Goal: Use online tool/utility

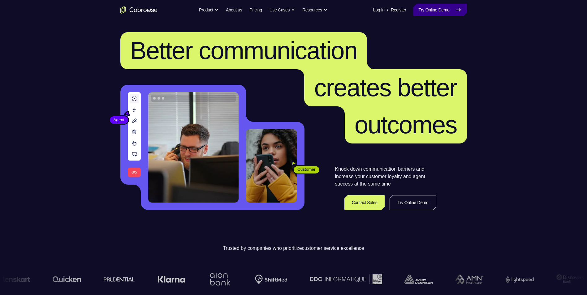
click at [428, 4] on link "Try Online Demo" at bounding box center [440, 10] width 53 height 12
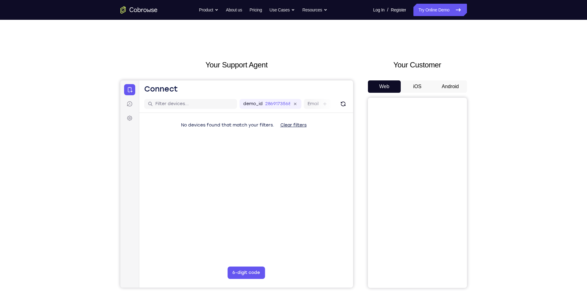
click at [462, 85] on button "Android" at bounding box center [450, 87] width 33 height 12
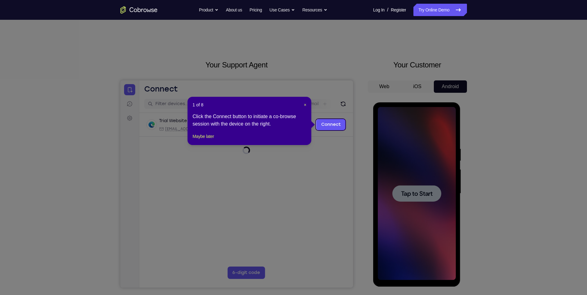
click at [417, 188] on icon at bounding box center [296, 147] width 592 height 295
click at [306, 103] on span "×" at bounding box center [305, 104] width 2 height 5
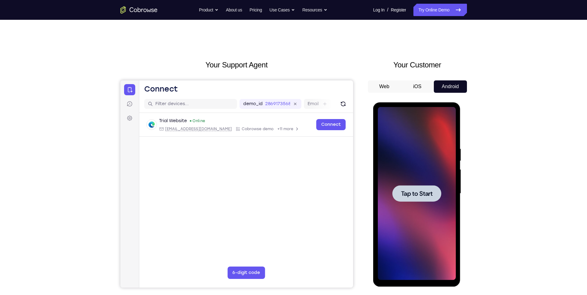
click at [410, 194] on span "Tap to Start" at bounding box center [417, 194] width 32 height 6
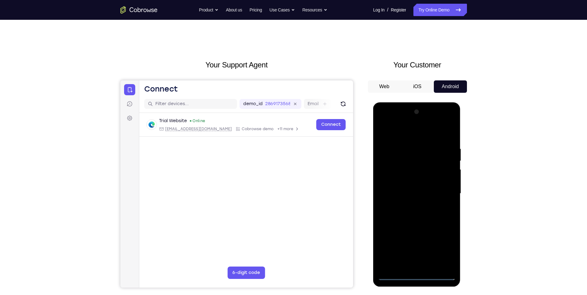
click at [415, 276] on div at bounding box center [417, 193] width 78 height 173
click at [443, 251] on div at bounding box center [417, 193] width 78 height 173
click at [443, 120] on div at bounding box center [417, 193] width 78 height 173
click at [385, 118] on div at bounding box center [417, 193] width 78 height 173
click at [443, 192] on div at bounding box center [417, 193] width 78 height 173
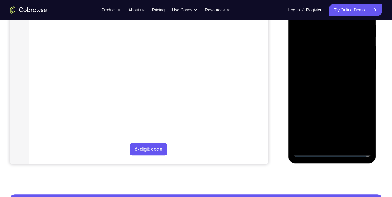
scroll to position [82, 0]
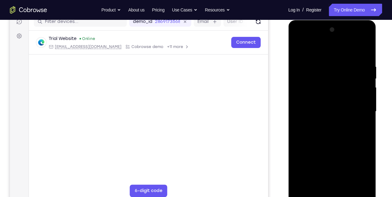
click at [323, 123] on div at bounding box center [332, 111] width 78 height 173
click at [324, 108] on div at bounding box center [332, 111] width 78 height 173
click at [326, 112] on div at bounding box center [332, 111] width 78 height 173
click at [304, 131] on div at bounding box center [332, 111] width 78 height 173
click at [307, 128] on div at bounding box center [332, 111] width 78 height 173
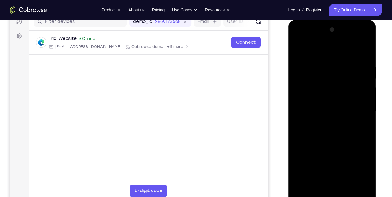
click at [351, 133] on div at bounding box center [332, 111] width 78 height 173
click at [358, 51] on div at bounding box center [332, 111] width 78 height 173
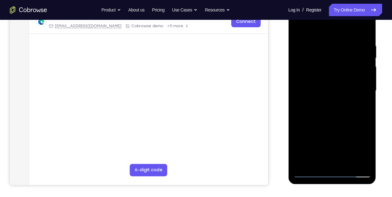
click at [331, 120] on div at bounding box center [332, 90] width 78 height 173
click at [365, 28] on div at bounding box center [332, 90] width 78 height 173
click at [312, 62] on div at bounding box center [332, 90] width 78 height 173
click at [304, 163] on div at bounding box center [332, 90] width 78 height 173
click at [348, 161] on div at bounding box center [332, 90] width 78 height 173
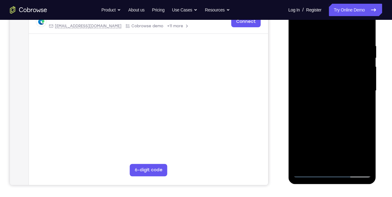
click at [342, 125] on div at bounding box center [332, 90] width 78 height 173
click at [337, 96] on div at bounding box center [332, 90] width 78 height 173
click at [325, 161] on div at bounding box center [332, 90] width 78 height 173
click at [359, 106] on div at bounding box center [332, 90] width 78 height 173
click at [298, 28] on div at bounding box center [332, 90] width 78 height 173
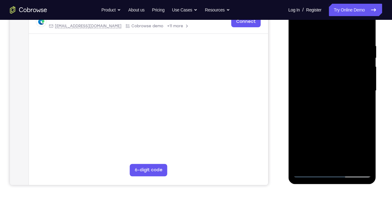
click at [329, 108] on div at bounding box center [332, 90] width 78 height 173
click at [307, 28] on div at bounding box center [332, 90] width 78 height 173
click at [307, 46] on div at bounding box center [332, 90] width 78 height 173
click at [365, 78] on div at bounding box center [332, 90] width 78 height 173
click at [326, 161] on div at bounding box center [332, 90] width 78 height 173
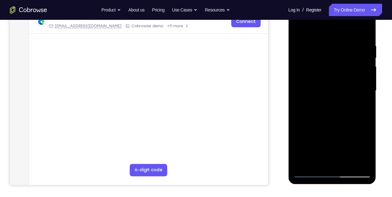
click at [363, 106] on div at bounding box center [332, 90] width 78 height 173
click at [346, 161] on div at bounding box center [332, 90] width 78 height 173
click at [361, 162] on div at bounding box center [332, 90] width 78 height 173
click at [349, 163] on div at bounding box center [332, 90] width 78 height 173
click at [332, 97] on div at bounding box center [332, 90] width 78 height 173
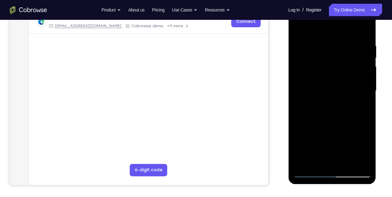
click at [330, 96] on div at bounding box center [332, 90] width 78 height 173
click at [298, 28] on div at bounding box center [332, 90] width 78 height 173
drag, startPoint x: 334, startPoint y: 75, endPoint x: 337, endPoint y: 128, distance: 53.0
click at [337, 128] on div at bounding box center [332, 90] width 78 height 173
click at [298, 55] on div at bounding box center [332, 90] width 78 height 173
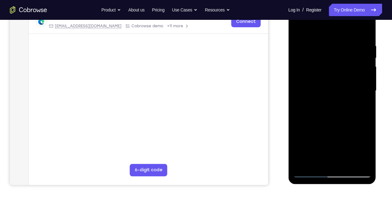
click at [361, 61] on div at bounding box center [332, 90] width 78 height 173
click at [363, 31] on div at bounding box center [332, 90] width 78 height 173
click at [321, 41] on div at bounding box center [332, 90] width 78 height 173
click at [365, 64] on div at bounding box center [332, 90] width 78 height 173
click at [363, 31] on div at bounding box center [332, 90] width 78 height 173
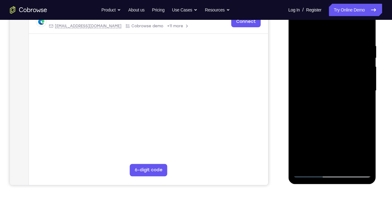
click at [348, 163] on div at bounding box center [332, 90] width 78 height 173
click at [326, 98] on div at bounding box center [332, 90] width 78 height 173
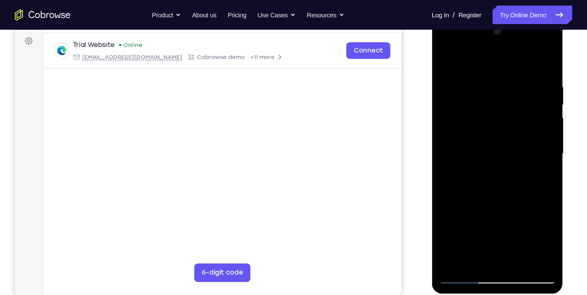
scroll to position [97, 0]
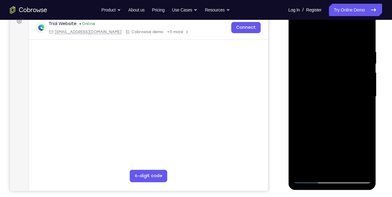
click at [327, 166] on div at bounding box center [332, 96] width 78 height 173
click at [314, 113] on div at bounding box center [332, 96] width 78 height 173
click at [359, 112] on div at bounding box center [332, 96] width 78 height 173
click at [360, 112] on div at bounding box center [332, 96] width 78 height 173
click at [359, 112] on div at bounding box center [332, 96] width 78 height 173
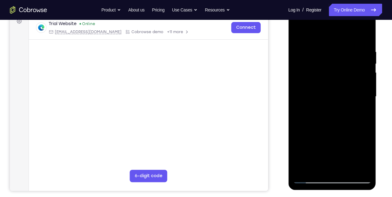
click at [298, 35] on div at bounding box center [332, 96] width 78 height 173
click at [322, 83] on div at bounding box center [332, 96] width 78 height 173
click at [333, 168] on div at bounding box center [332, 96] width 78 height 173
click at [317, 168] on div at bounding box center [332, 96] width 78 height 173
click at [307, 151] on div at bounding box center [332, 96] width 78 height 173
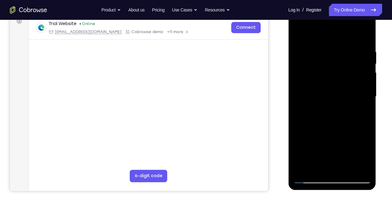
click at [307, 151] on div at bounding box center [332, 96] width 78 height 173
click at [316, 150] on div at bounding box center [332, 96] width 78 height 173
click at [349, 133] on div at bounding box center [332, 96] width 78 height 173
click at [361, 107] on div at bounding box center [332, 96] width 78 height 173
click at [297, 34] on div at bounding box center [332, 96] width 78 height 173
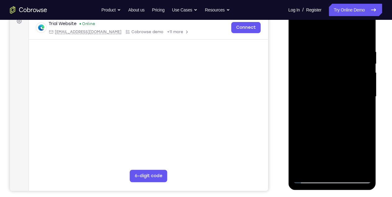
click at [319, 139] on div at bounding box center [332, 96] width 78 height 173
click at [300, 36] on div at bounding box center [332, 96] width 78 height 173
click at [298, 36] on div at bounding box center [332, 96] width 78 height 173
drag, startPoint x: 328, startPoint y: 141, endPoint x: 322, endPoint y: 76, distance: 65.3
click at [322, 76] on div at bounding box center [332, 96] width 78 height 173
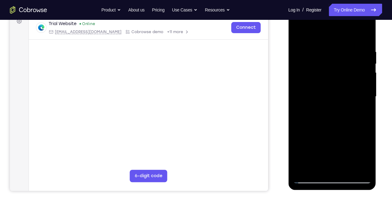
drag, startPoint x: 321, startPoint y: 125, endPoint x: 323, endPoint y: 81, distance: 44.6
click at [323, 81] on div at bounding box center [332, 96] width 78 height 173
drag, startPoint x: 324, startPoint y: 124, endPoint x: 329, endPoint y: 51, distance: 73.2
click at [328, 52] on div at bounding box center [332, 96] width 78 height 173
drag, startPoint x: 326, startPoint y: 109, endPoint x: 324, endPoint y: 28, distance: 80.5
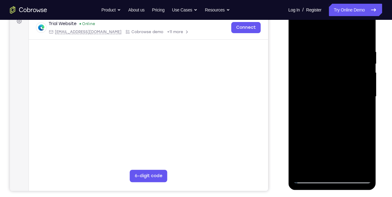
click at [324, 29] on div at bounding box center [332, 96] width 78 height 173
